Goal: Navigation & Orientation: Find specific page/section

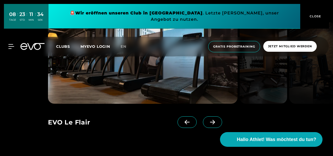
scroll to position [393, 0]
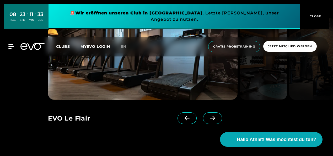
click at [208, 118] on icon at bounding box center [212, 117] width 9 height 5
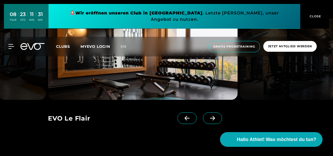
click at [208, 117] on icon at bounding box center [212, 117] width 9 height 5
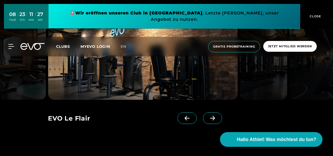
click at [210, 118] on icon at bounding box center [212, 117] width 5 height 4
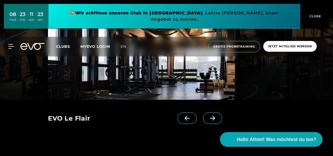
click at [210, 118] on icon at bounding box center [212, 117] width 5 height 4
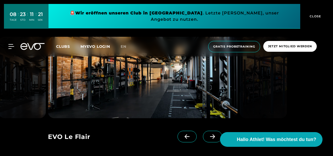
scroll to position [367, 0]
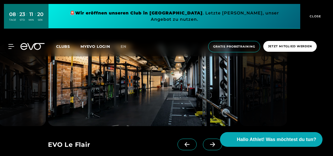
click at [208, 143] on icon at bounding box center [212, 144] width 9 height 5
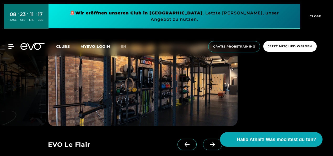
click at [208, 143] on icon at bounding box center [212, 144] width 9 height 5
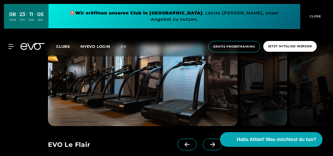
click at [208, 144] on icon at bounding box center [212, 144] width 9 height 5
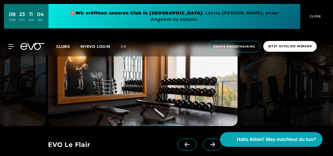
click at [208, 144] on icon at bounding box center [212, 144] width 9 height 5
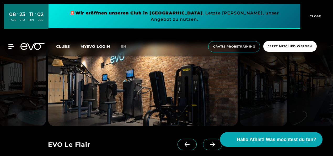
click at [208, 144] on icon at bounding box center [212, 144] width 9 height 5
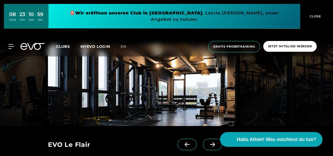
click at [208, 144] on icon at bounding box center [212, 144] width 9 height 5
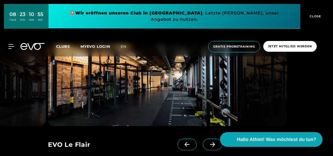
click at [208, 144] on icon at bounding box center [212, 144] width 9 height 5
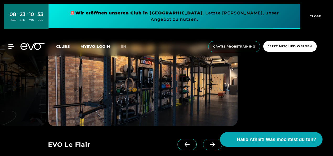
click at [208, 144] on icon at bounding box center [212, 144] width 9 height 5
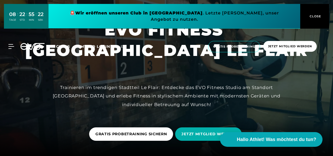
scroll to position [0, 0]
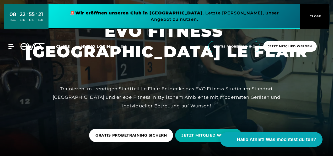
click at [317, 14] on span "CLOSE" at bounding box center [314, 16] width 13 height 5
